Goal: Information Seeking & Learning: Learn about a topic

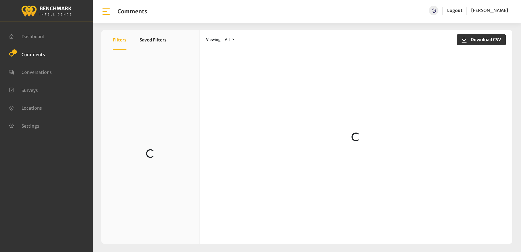
scroll to position [491, 0]
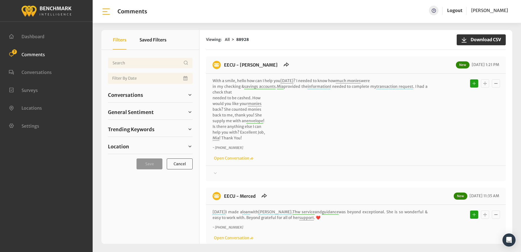
click at [317, 120] on p "With a smile, hello how can I help you today ? I needed to know how much monies…" at bounding box center [320, 109] width 215 height 63
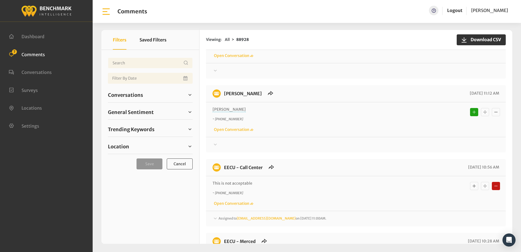
scroll to position [436, 0]
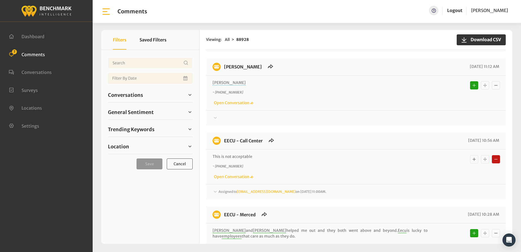
click at [215, 118] on icon at bounding box center [215, 118] width 3 height 2
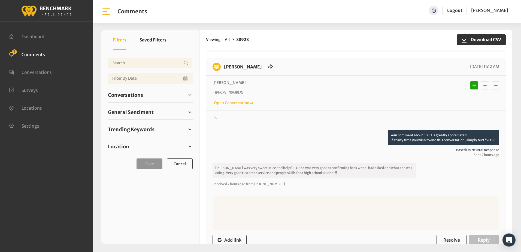
click at [215, 118] on icon at bounding box center [215, 118] width 3 height 2
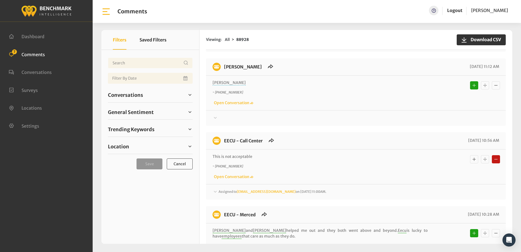
click at [215, 191] on icon at bounding box center [215, 191] width 5 height 7
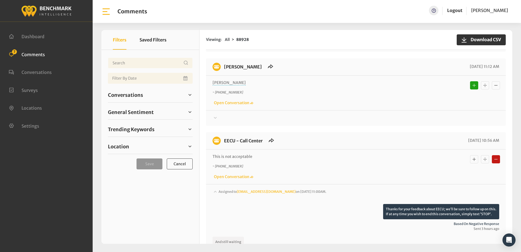
scroll to position [518, 0]
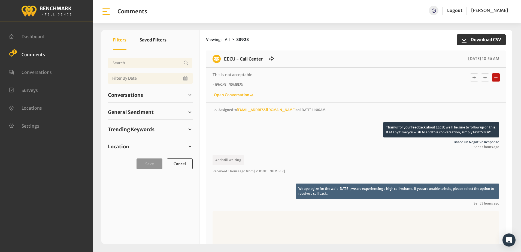
click at [215, 110] on icon at bounding box center [215, 109] width 5 height 7
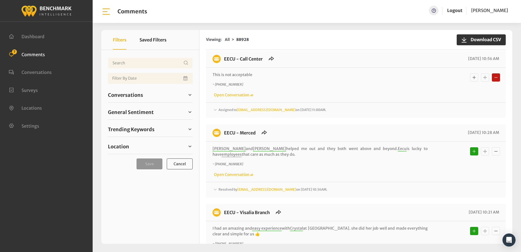
click at [331, 84] on p "~ +15599084456" at bounding box center [320, 84] width 215 height 5
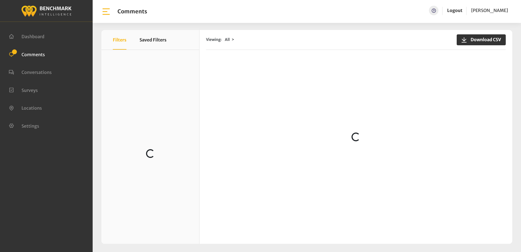
scroll to position [82, 0]
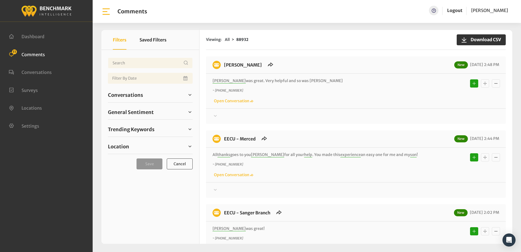
click at [302, 33] on div "Viewing: All 88932 Download CSV" at bounding box center [356, 40] width 300 height 20
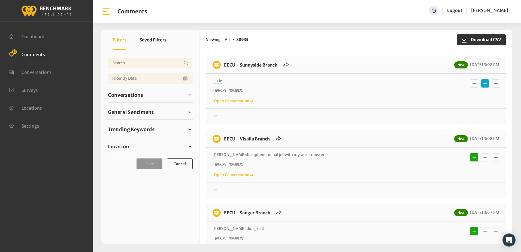
click at [215, 114] on icon at bounding box center [215, 116] width 5 height 7
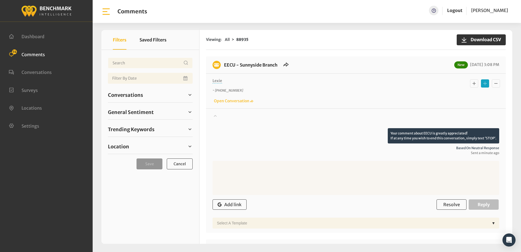
click at [217, 114] on icon at bounding box center [215, 115] width 5 height 7
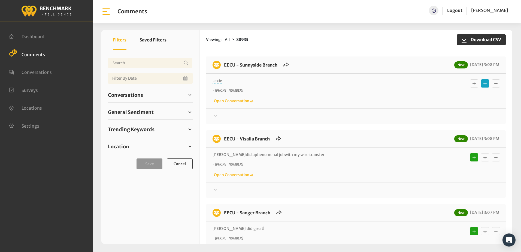
click at [343, 108] on div "Your comment about EECU is greatly appreciated! If at any time you wish to end …" at bounding box center [356, 113] width 300 height 11
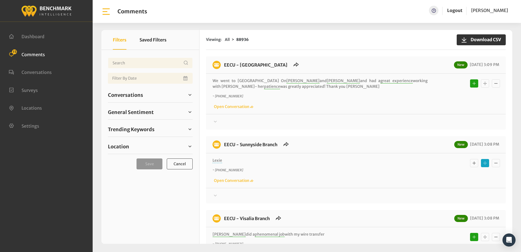
click at [215, 196] on icon at bounding box center [215, 195] width 5 height 7
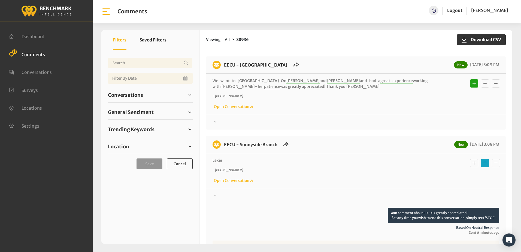
click at [330, 121] on div at bounding box center [356, 122] width 287 height 7
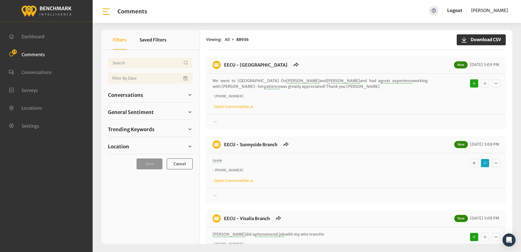
click at [212, 195] on div "Your comment about EECU is greatly appreciated! If at any time you wish to end …" at bounding box center [356, 193] width 300 height 11
click at [216, 195] on icon at bounding box center [215, 195] width 5 height 7
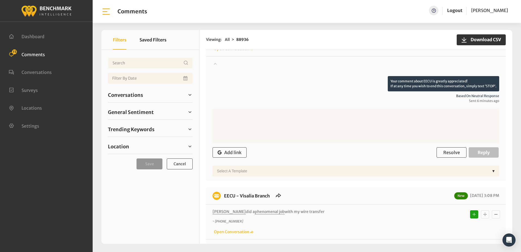
scroll to position [136, 0]
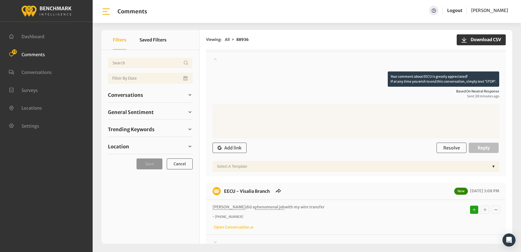
click at [247, 114] on textarea at bounding box center [356, 121] width 287 height 34
click at [35, 55] on span "Comments" at bounding box center [33, 54] width 23 height 5
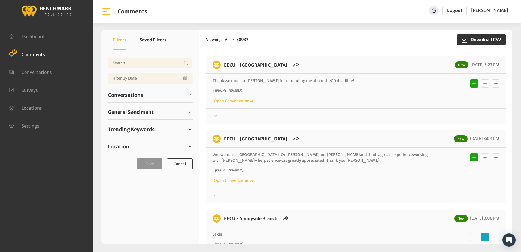
click at [291, 104] on div "Thanks so much to Alfonso for reminding me about the CD deadline ! ~ +155959311…" at bounding box center [356, 91] width 300 height 35
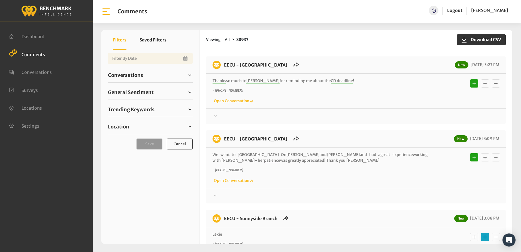
scroll to position [136, 0]
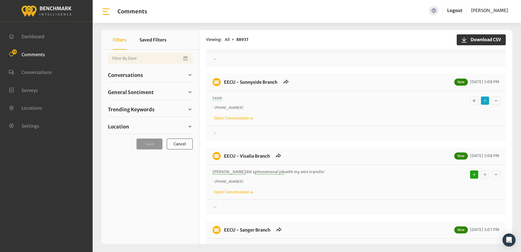
click at [214, 133] on icon at bounding box center [215, 133] width 5 height 7
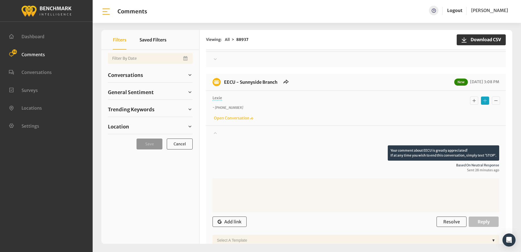
click at [214, 133] on icon at bounding box center [215, 132] width 5 height 7
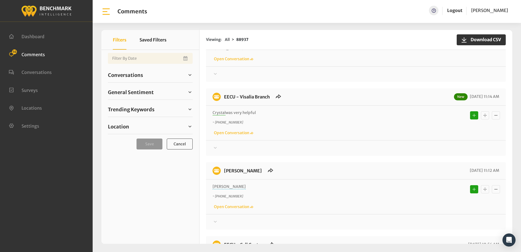
scroll to position [1145, 0]
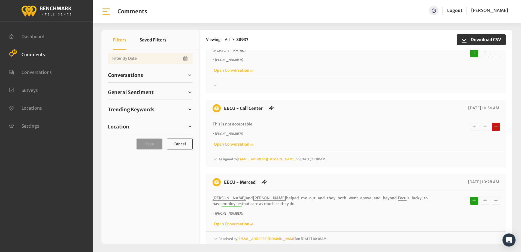
click at [214, 159] on icon at bounding box center [215, 159] width 5 height 7
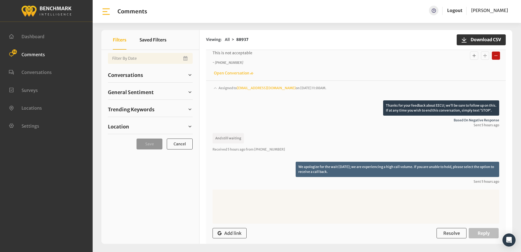
scroll to position [1281, 0]
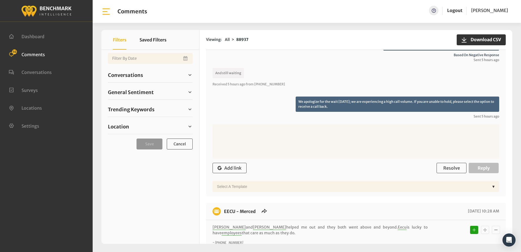
click at [32, 53] on span "Comments" at bounding box center [33, 54] width 23 height 5
click at [315, 62] on span "Sent 5 hours ago" at bounding box center [356, 60] width 287 height 5
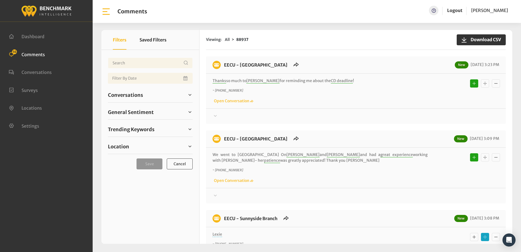
click at [372, 68] on div "EECU - [GEOGRAPHIC_DATA] New [DATE] 3:23 PM" at bounding box center [356, 67] width 300 height 13
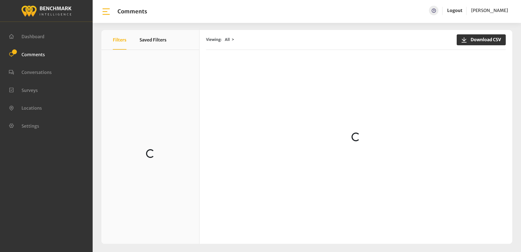
click at [290, 44] on div "Viewing: All Download CSV" at bounding box center [356, 40] width 300 height 20
